Goal: Task Accomplishment & Management: Manage account settings

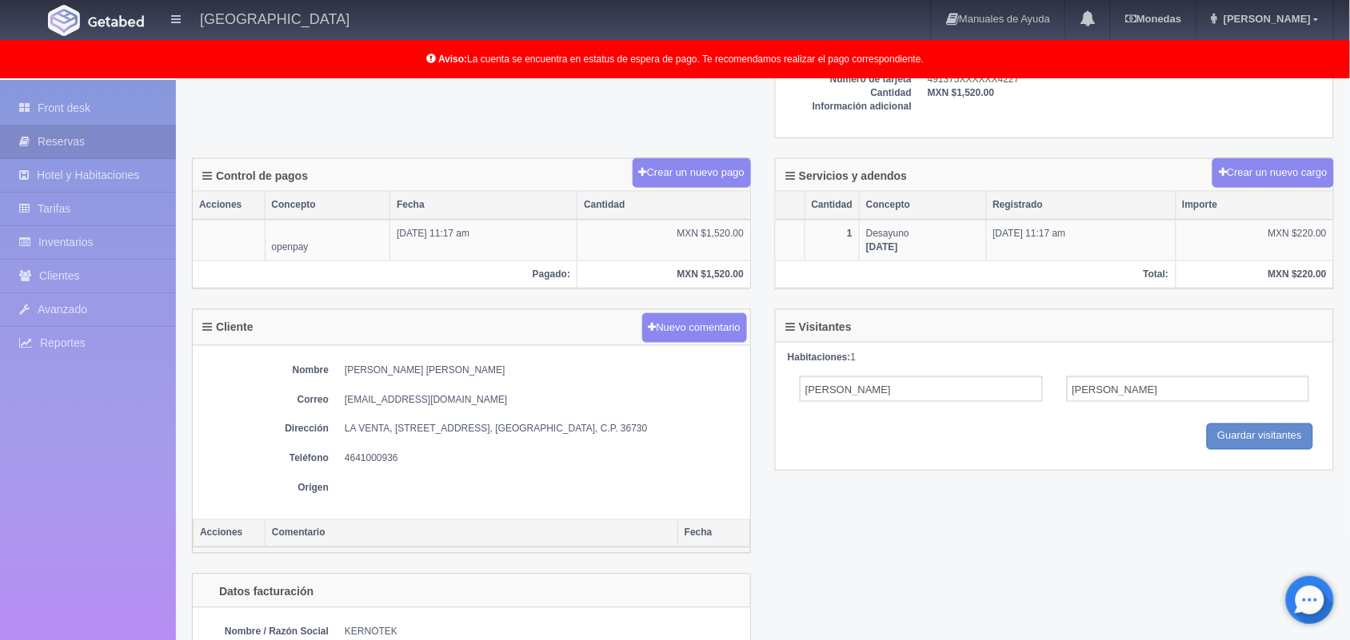
scroll to position [485, 0]
click at [82, 106] on link "Front desk" at bounding box center [88, 108] width 176 height 33
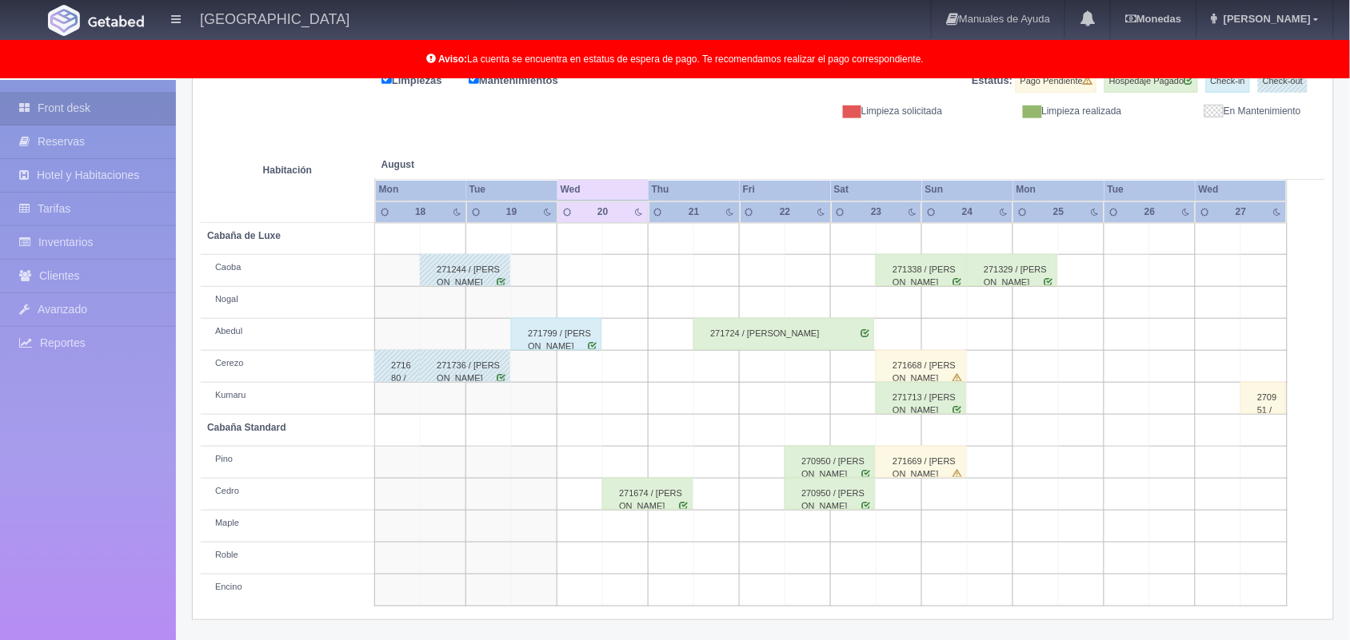
scroll to position [221, 0]
click at [562, 344] on div "271799 / [PERSON_NAME]" at bounding box center [556, 334] width 90 height 32
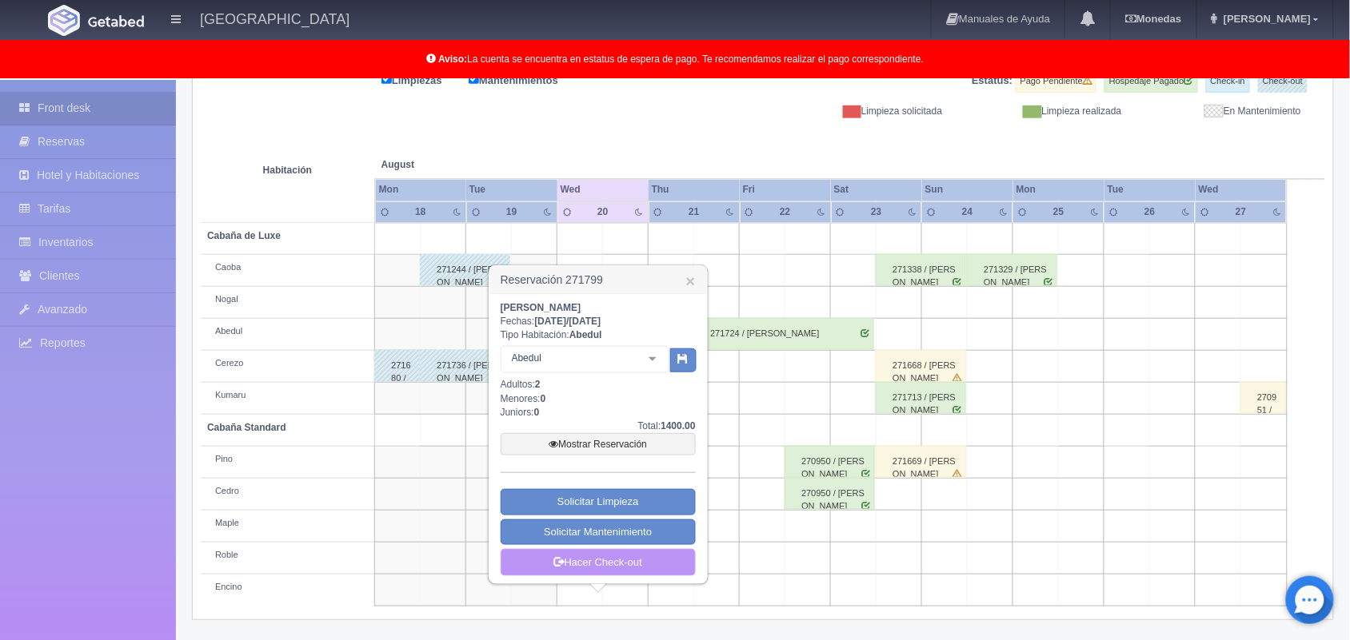
click at [596, 560] on link "Hacer Check-out" at bounding box center [598, 562] width 195 height 27
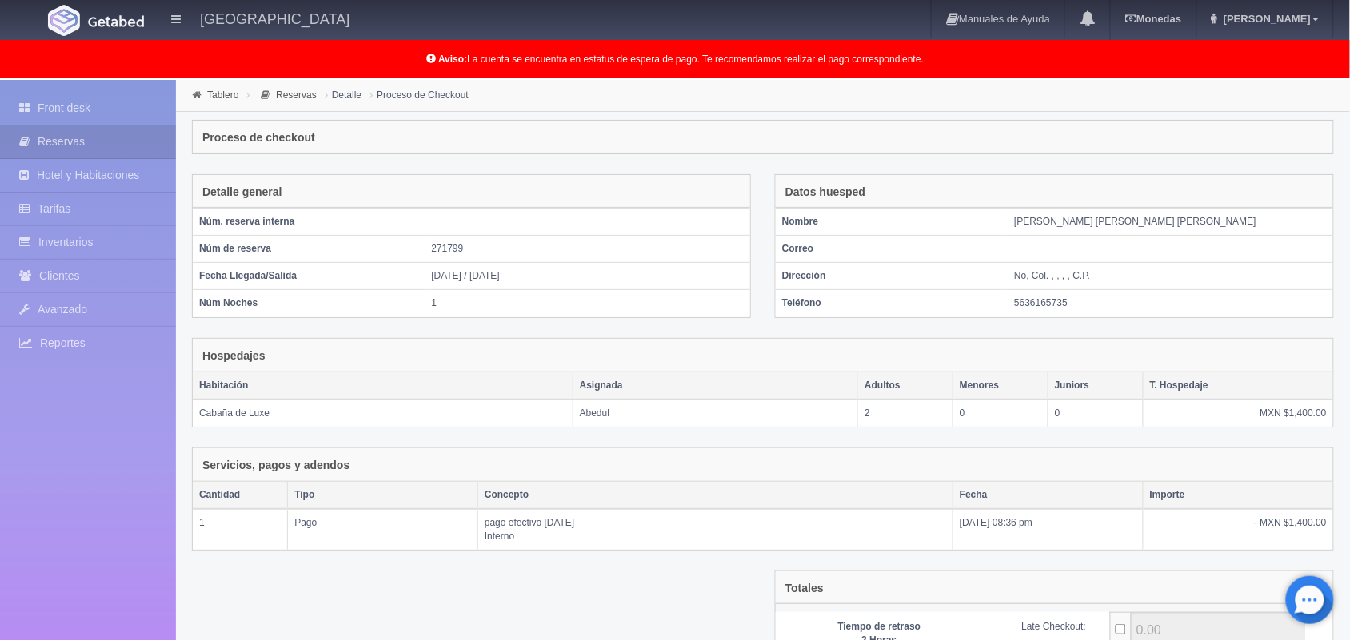
scroll to position [173, 0]
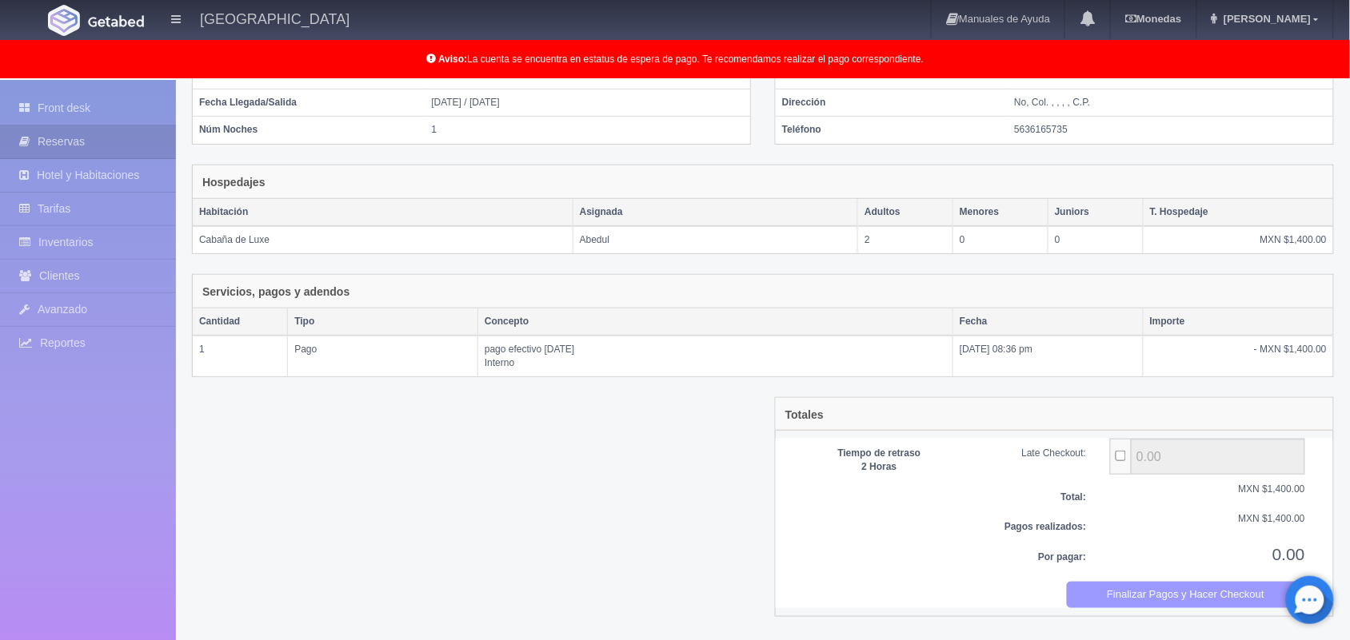
click at [1165, 594] on button "Finalizar Pagos y Hacer Checkout" at bounding box center [1186, 595] width 239 height 26
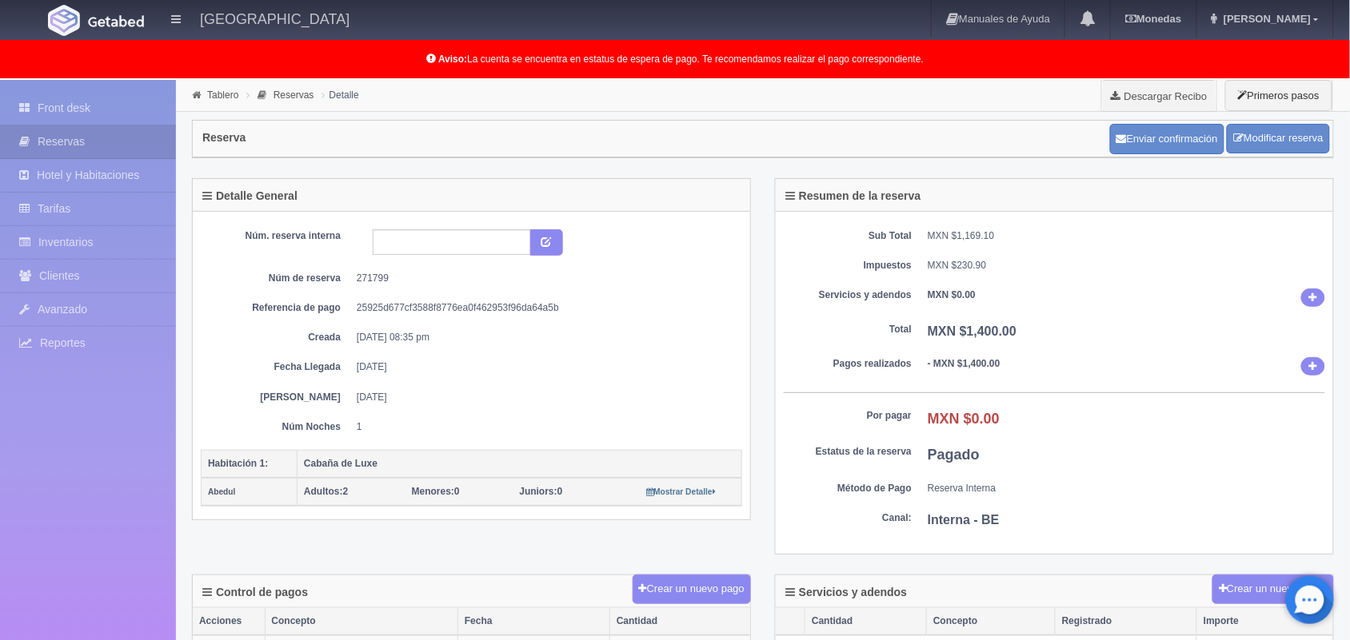
click at [102, 112] on link "Front desk" at bounding box center [88, 108] width 176 height 33
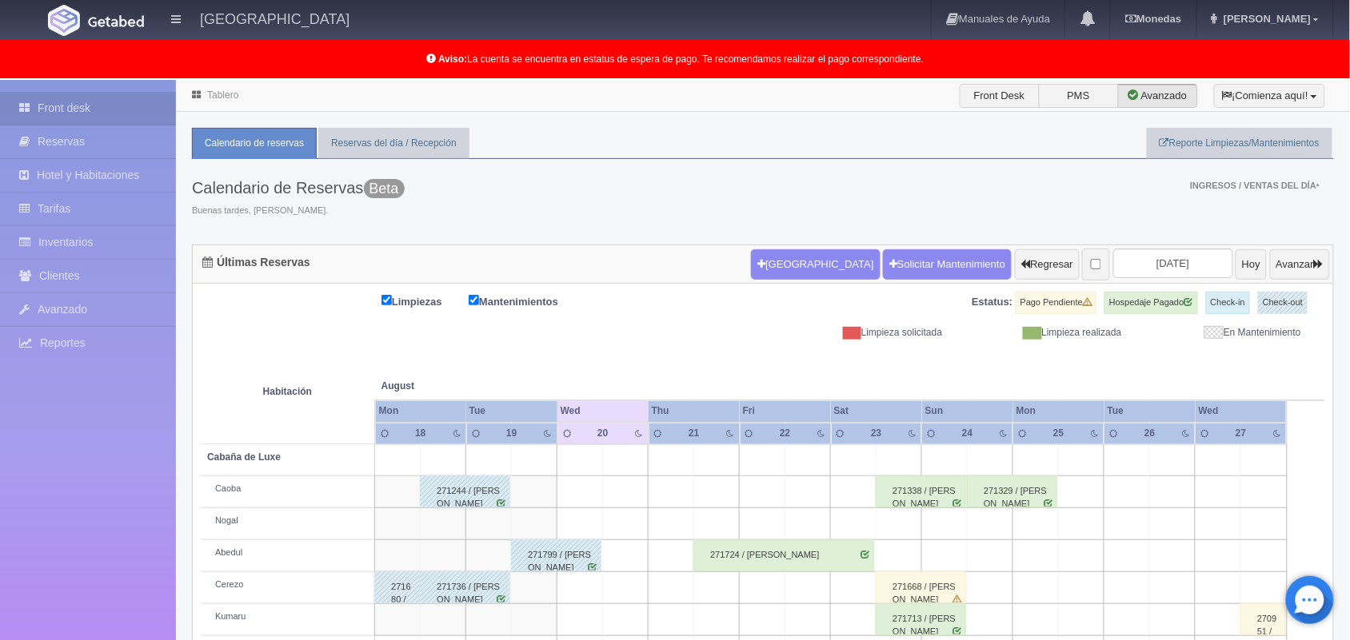
scroll to position [222, 0]
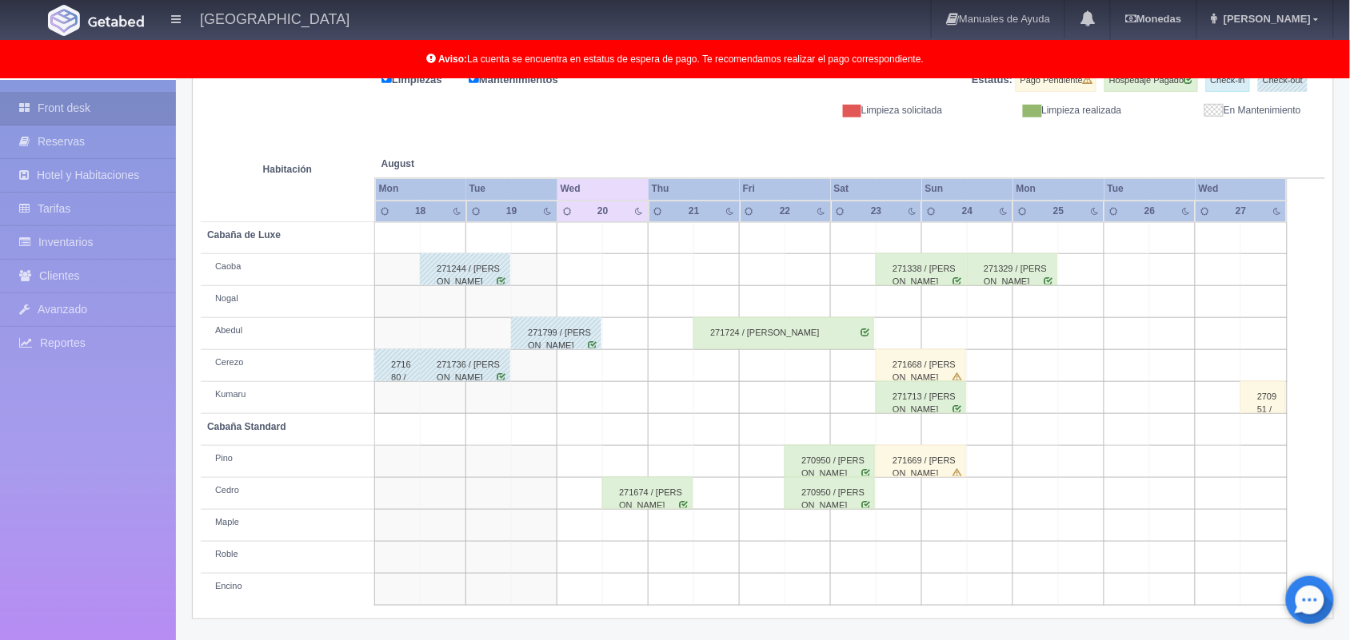
click at [645, 506] on div "271674 / ALDO HUGO VARGAS RODRIGUEZ" at bounding box center [647, 493] width 90 height 32
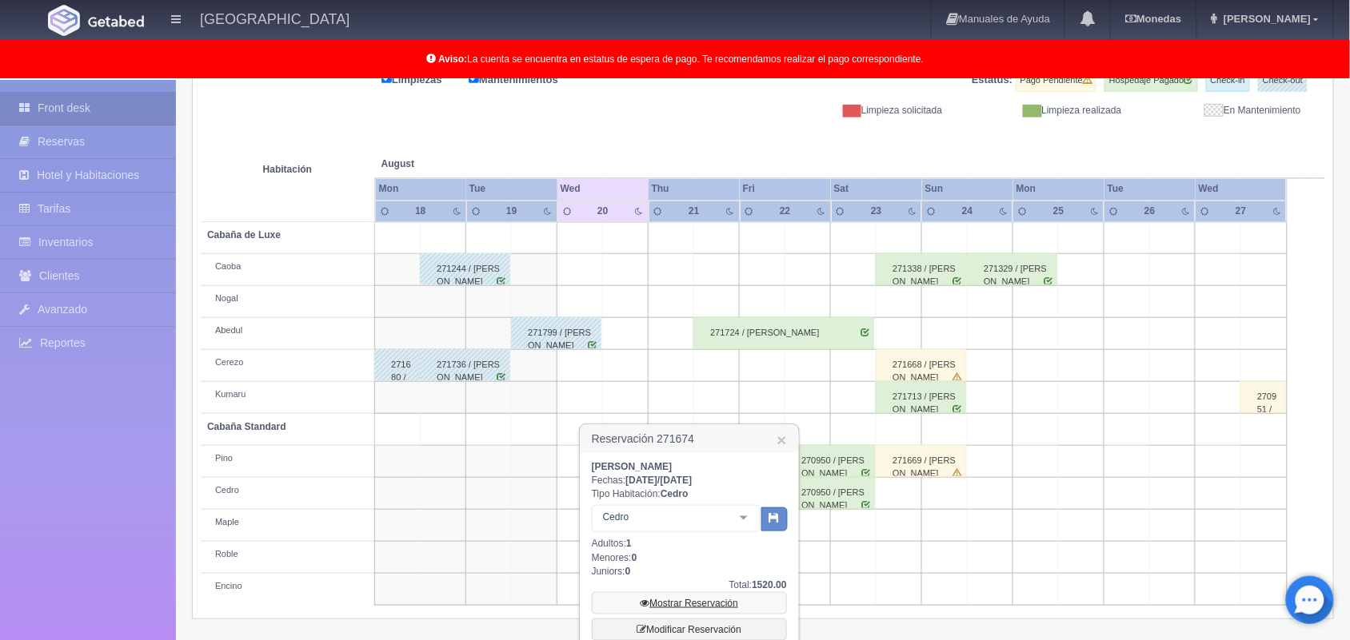
click at [712, 596] on link "Mostrar Reservación" at bounding box center [689, 603] width 195 height 22
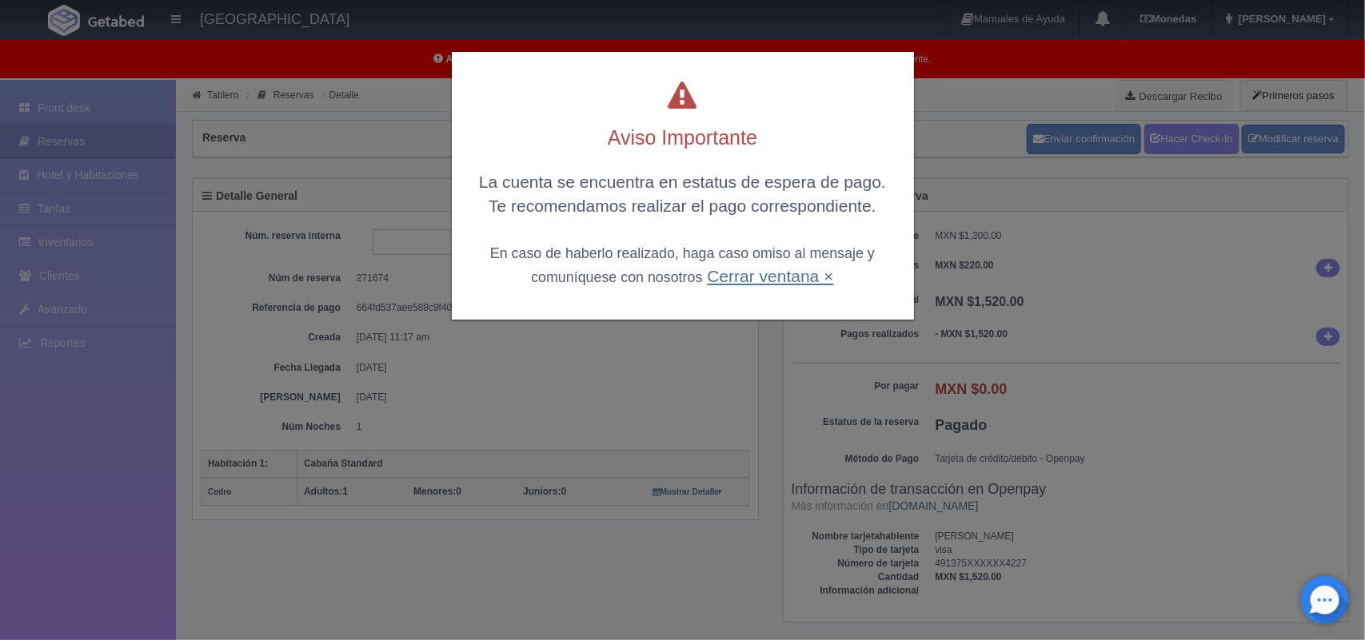
click at [758, 282] on link "Cerrar ventana ×" at bounding box center [770, 276] width 126 height 18
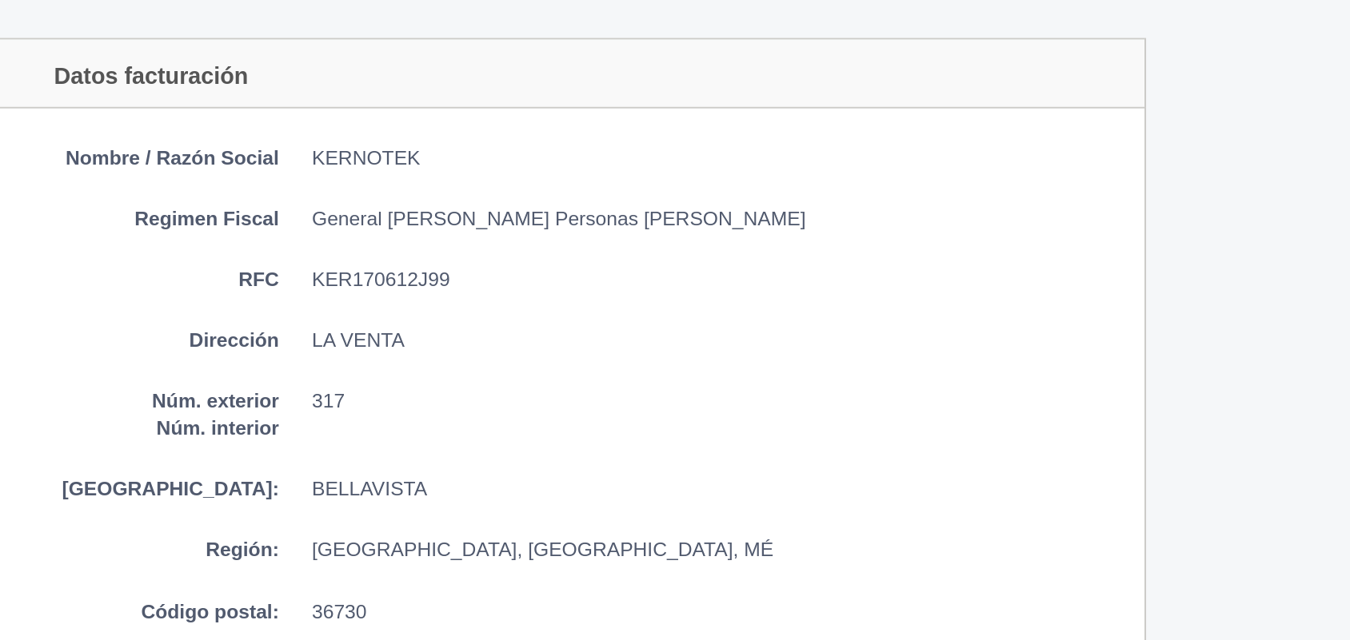
scroll to position [728, 0]
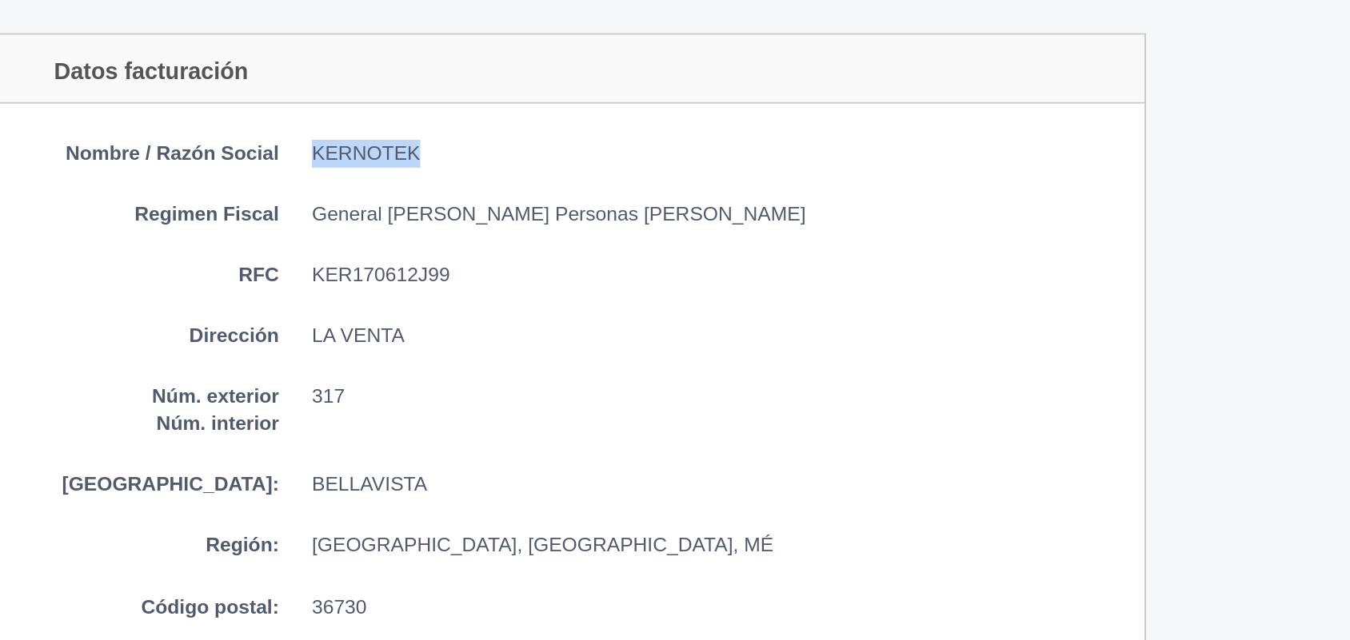
drag, startPoint x: 343, startPoint y: 387, endPoint x: 404, endPoint y: 392, distance: 61.0
click at [404, 397] on dl "Nombre / Razón Social KERNOTEK" at bounding box center [471, 404] width 541 height 14
copy dd "KERNOTEK"
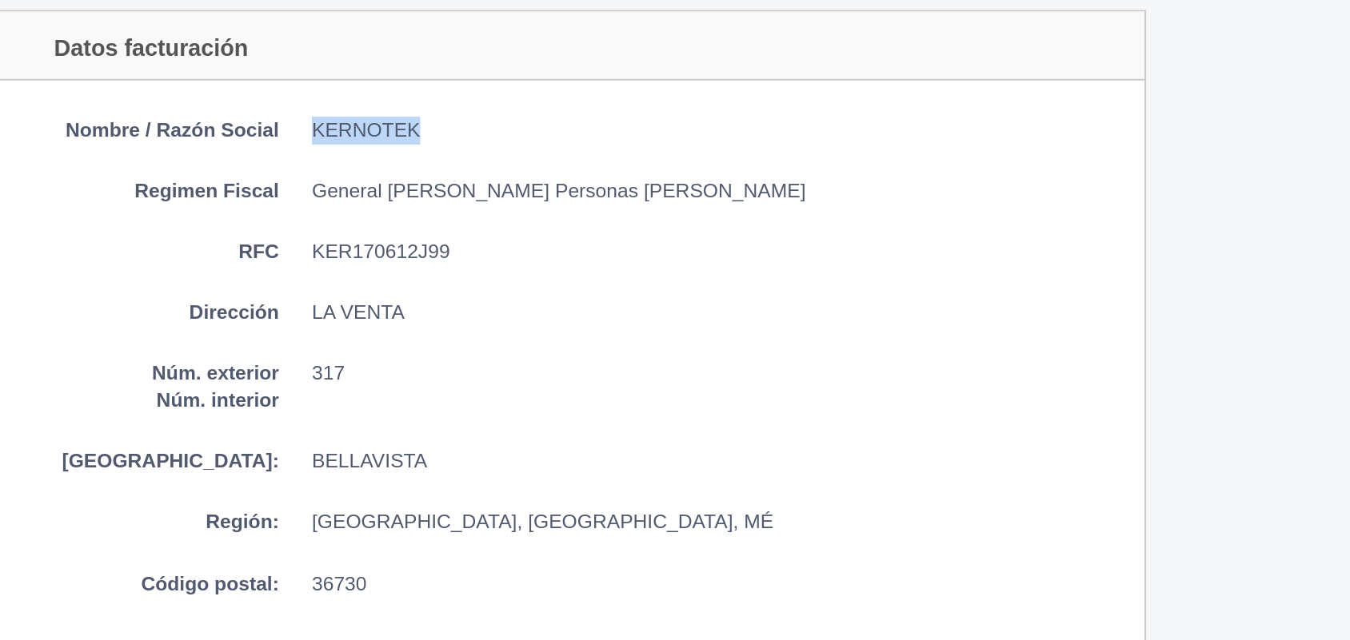
scroll to position [765, 0]
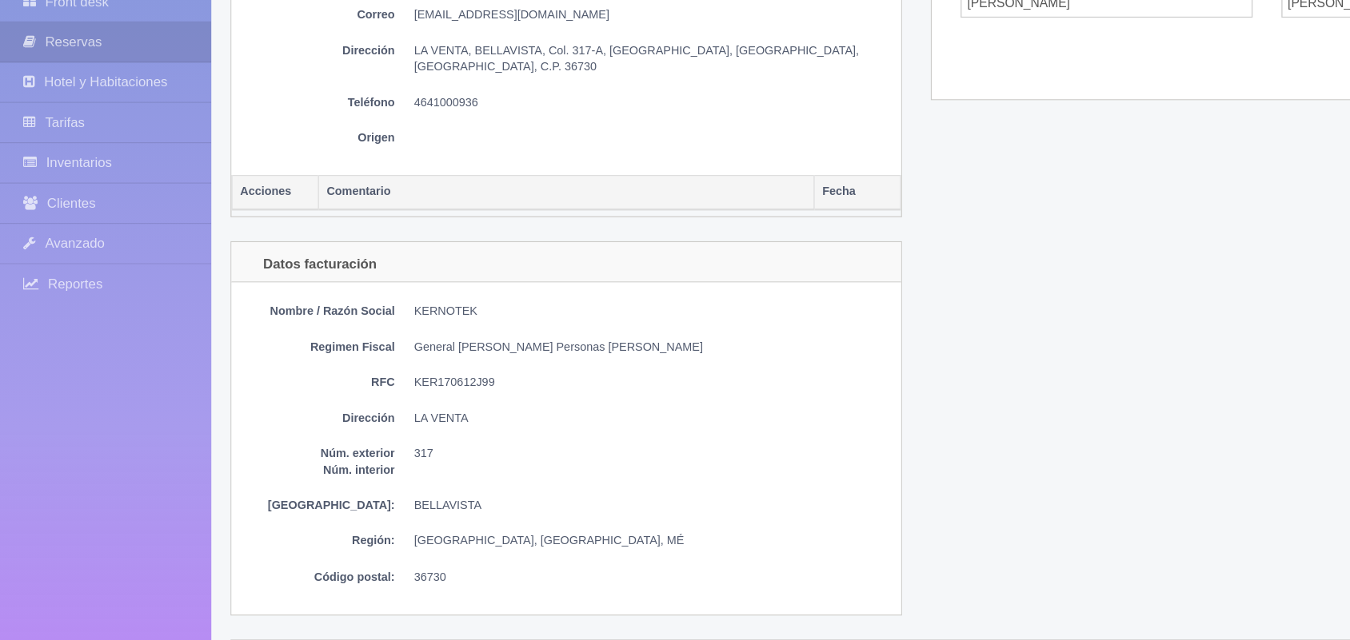
click at [649, 120] on dd "[EMAIL_ADDRESS][DOMAIN_NAME]" at bounding box center [543, 120] width 397 height 14
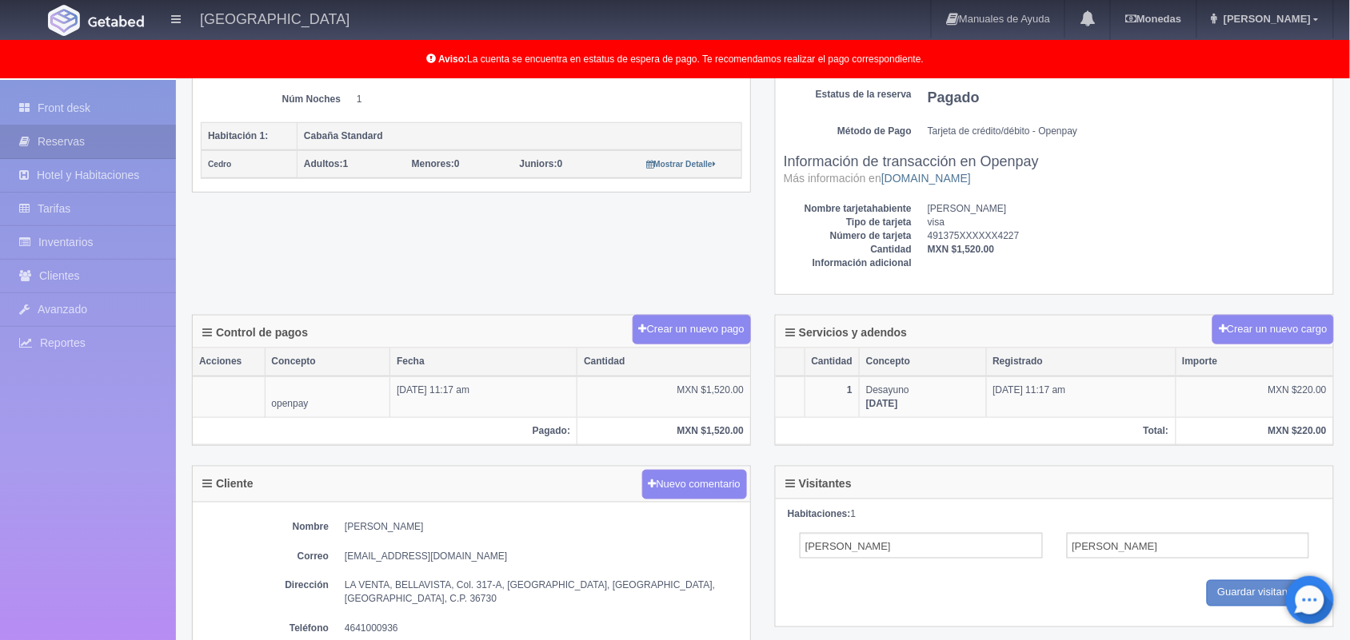
scroll to position [1002, 0]
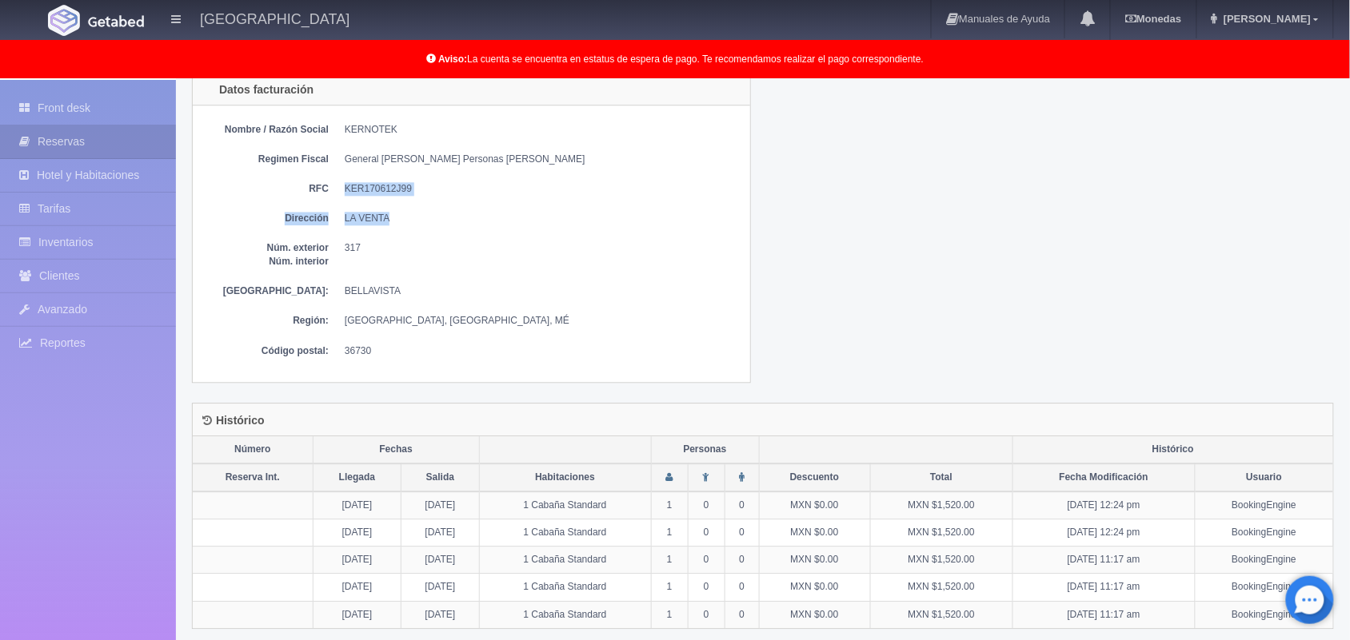
drag, startPoint x: 345, startPoint y: 178, endPoint x: 434, endPoint y: 186, distance: 89.9
click at [434, 186] on div "Nombre / Razón Social KERNOTEK Regimen Fiscal General [PERSON_NAME] Personas [P…" at bounding box center [471, 244] width 557 height 277
drag, startPoint x: 348, startPoint y: 176, endPoint x: 437, endPoint y: 182, distance: 89.8
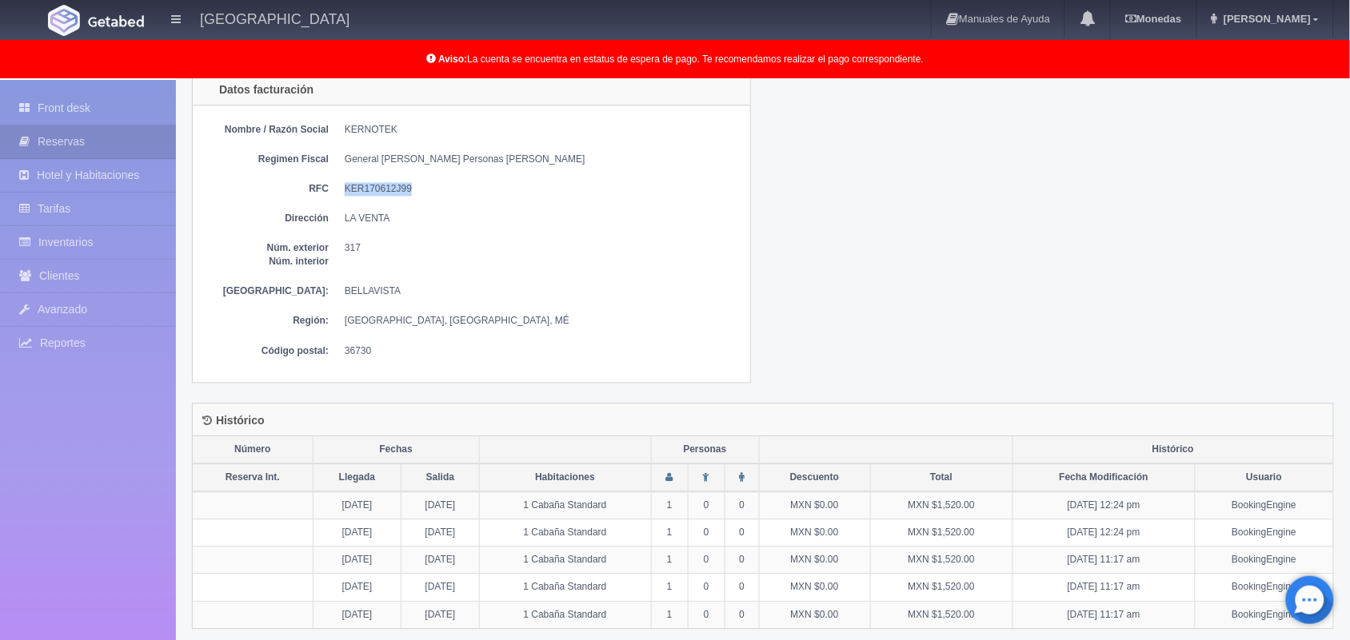
click at [437, 182] on dd "KER170612J99" at bounding box center [543, 189] width 397 height 14
copy dd "KER170612J99"
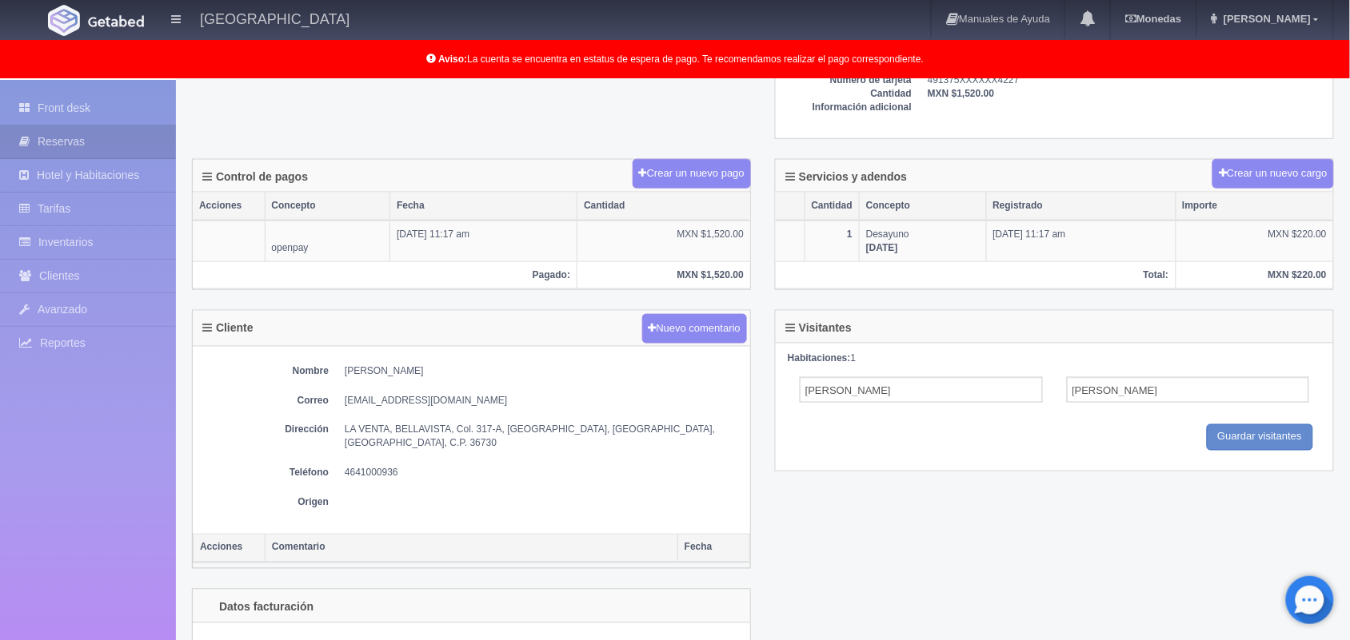
scroll to position [485, 0]
drag, startPoint x: 345, startPoint y: 432, endPoint x: 720, endPoint y: 425, distance: 375.9
click at [720, 425] on div "Nombre [PERSON_NAME] Correo [EMAIL_ADDRESS][DOMAIN_NAME] Dirección LA VENTA, BE…" at bounding box center [471, 440] width 557 height 188
copy dd "LA VENTA, BELLAVISTA, Col. 317-A, [GEOGRAPHIC_DATA], [GEOGRAPHIC_DATA], [GEOGRA…"
